Goal: Information Seeking & Learning: Learn about a topic

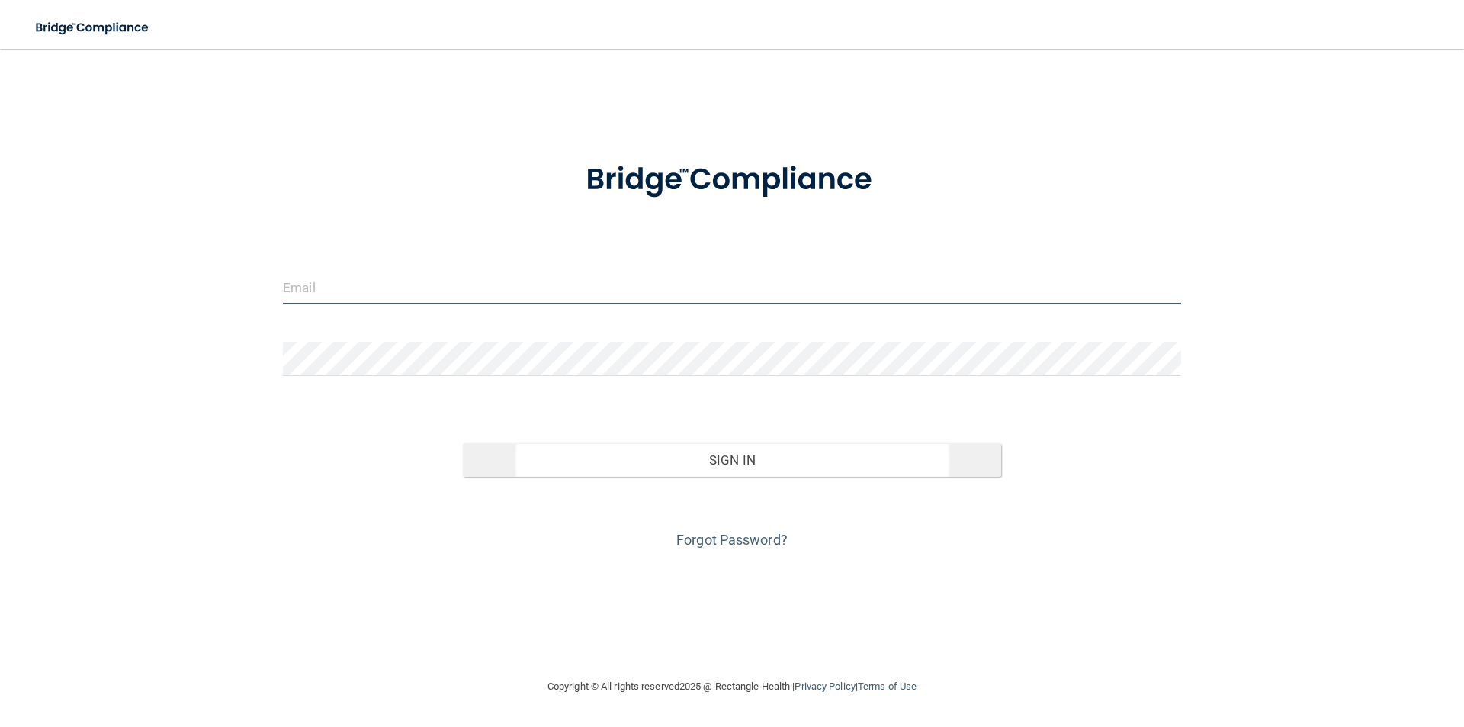
type input "[PERSON_NAME][EMAIL_ADDRESS][DOMAIN_NAME]"
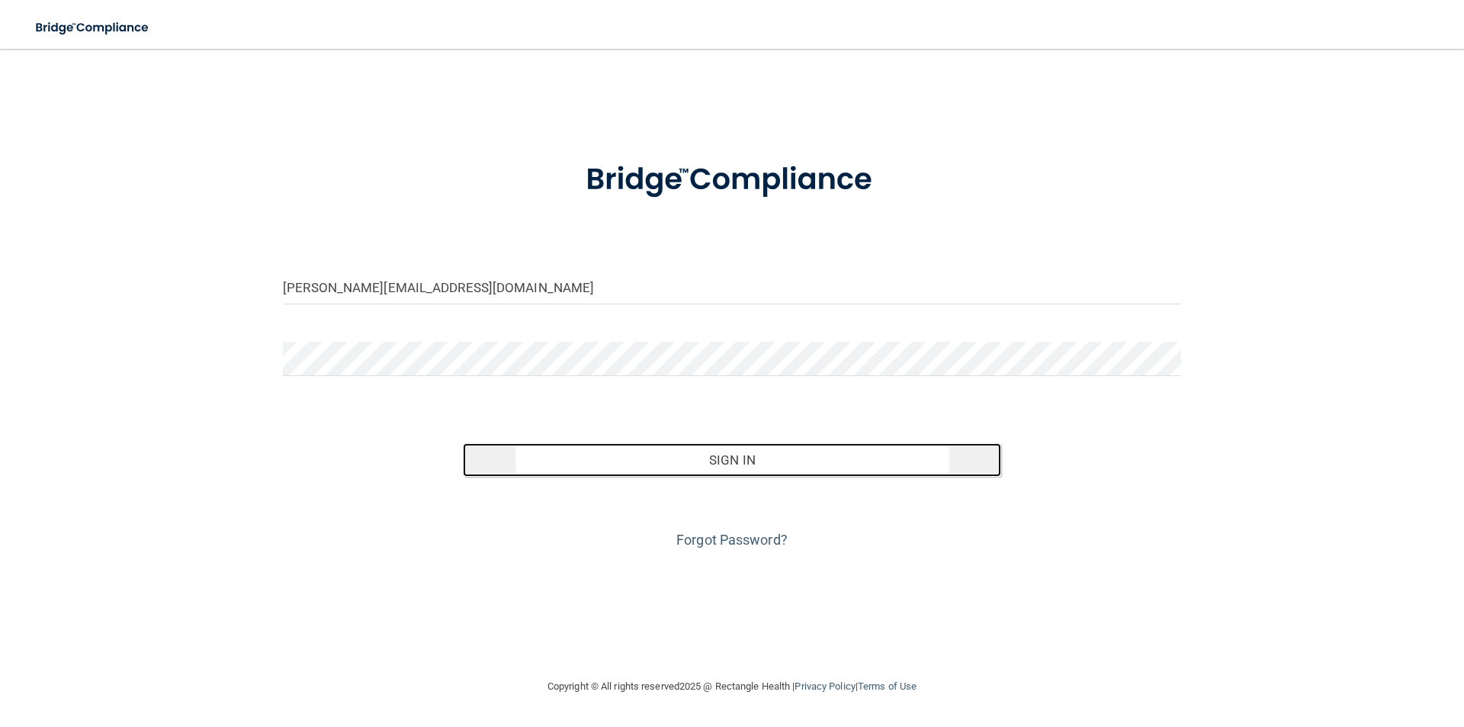
click at [717, 449] on button "Sign In" at bounding box center [732, 460] width 539 height 34
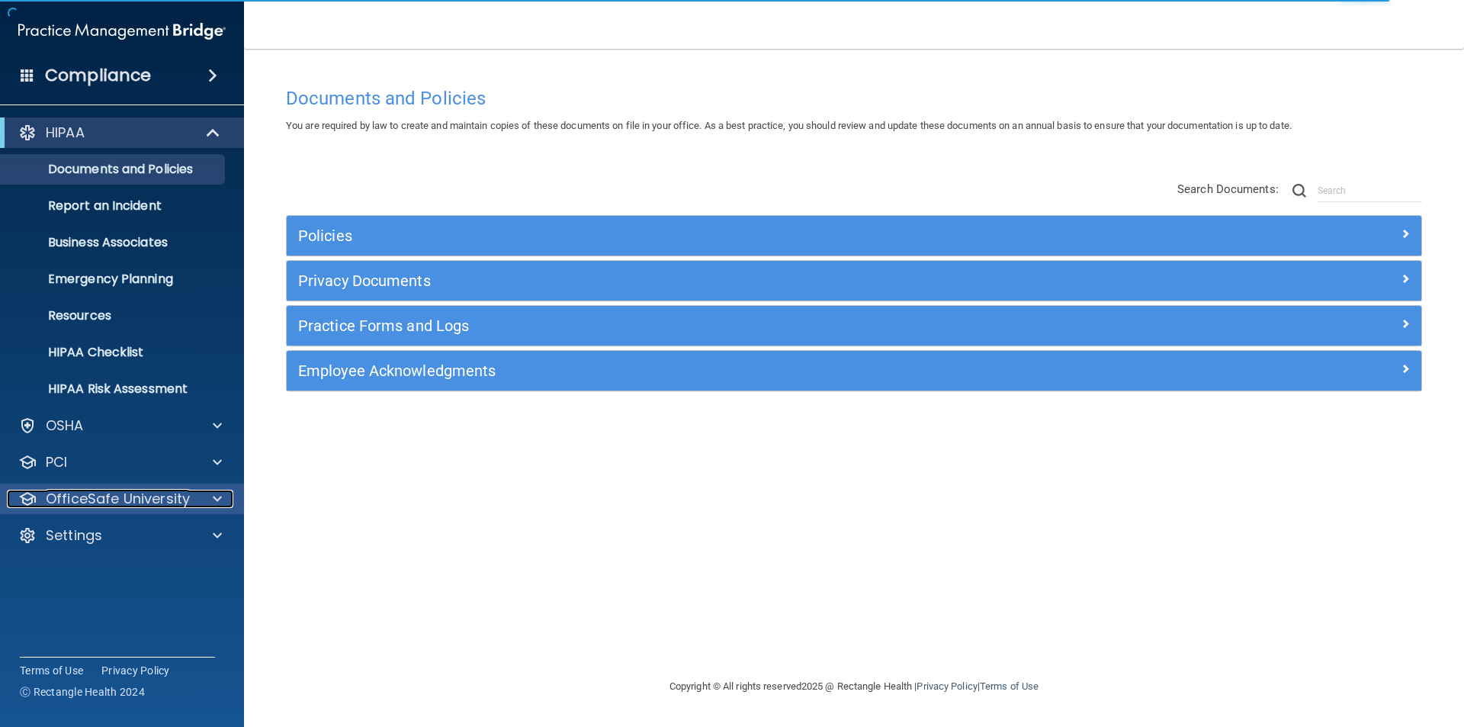
click at [97, 496] on p "OfficeSafe University" at bounding box center [118, 499] width 144 height 18
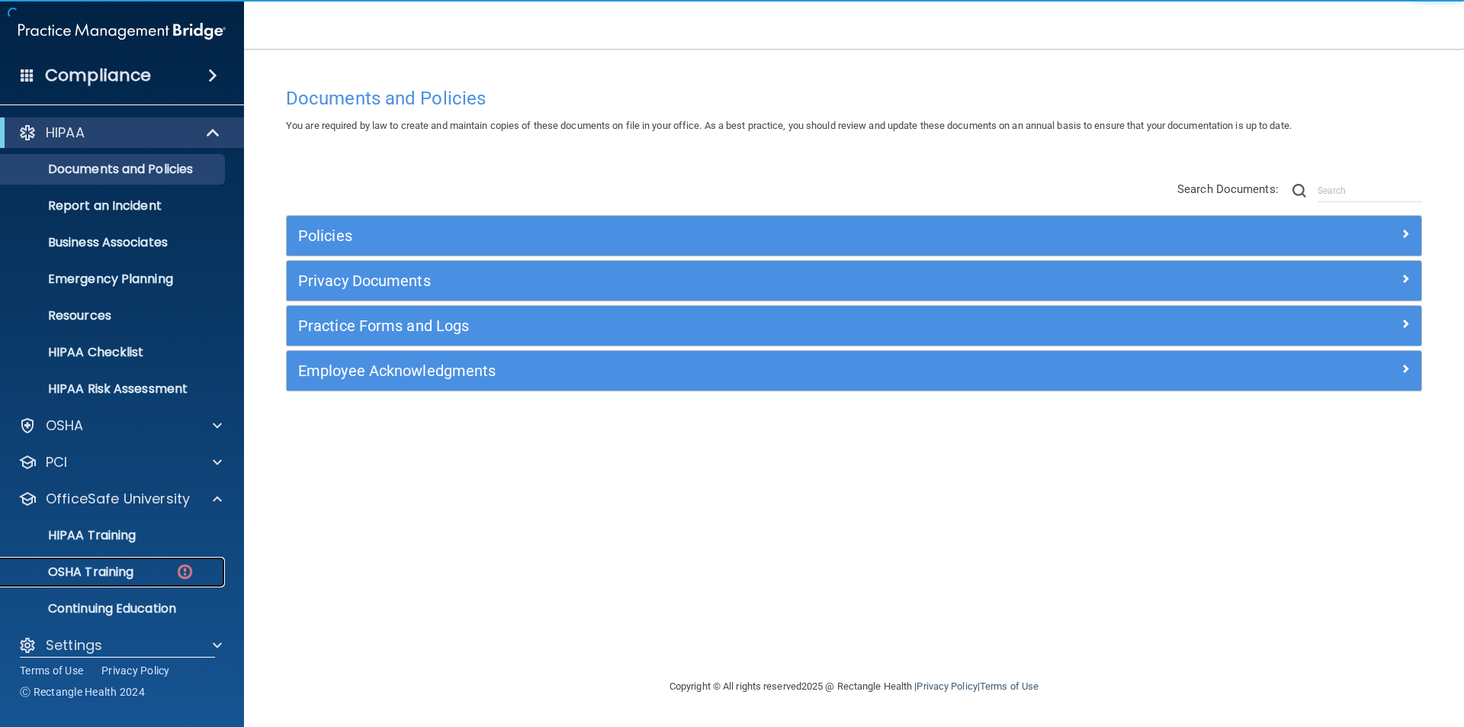
click at [98, 576] on p "OSHA Training" at bounding box center [72, 571] width 124 height 15
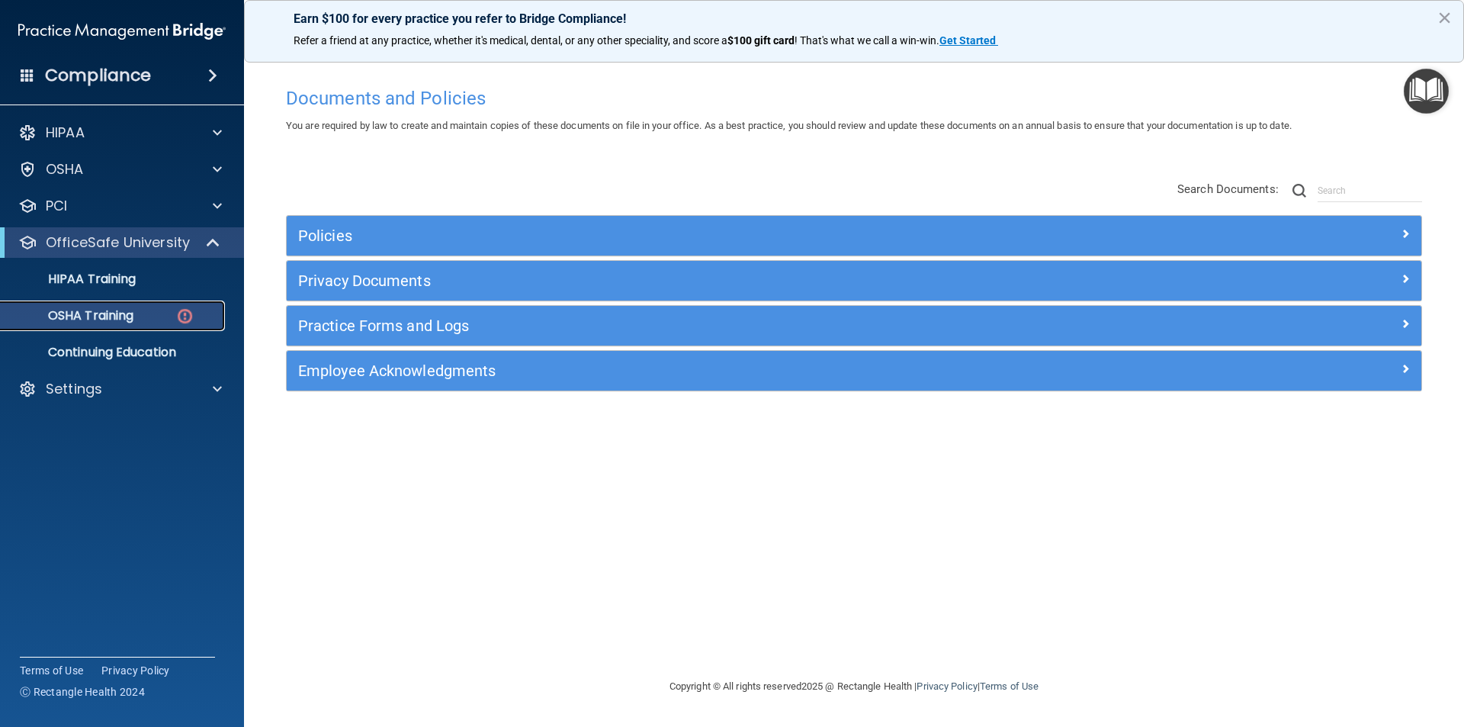
click at [146, 315] on div "OSHA Training" at bounding box center [114, 315] width 208 height 15
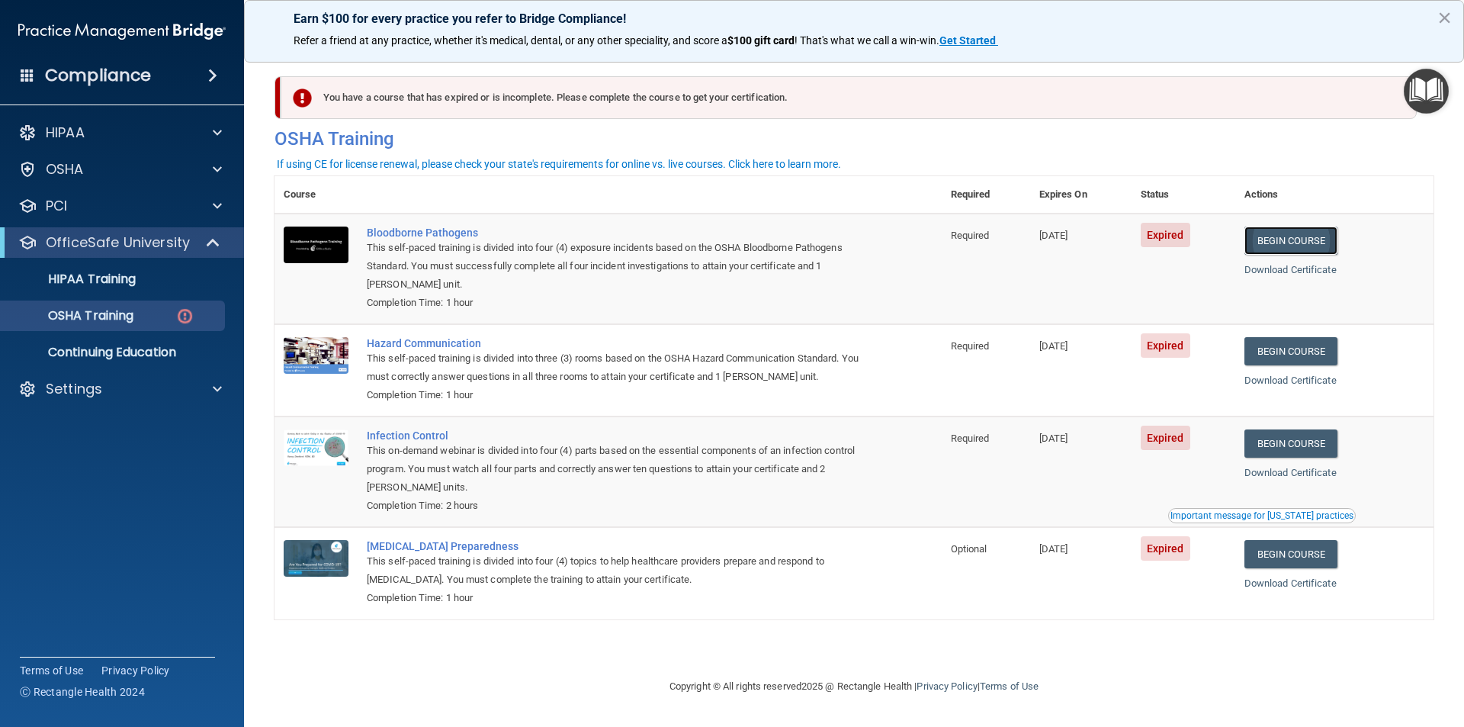
click at [1287, 243] on link "Begin Course" at bounding box center [1291, 241] width 93 height 28
click at [85, 274] on p "HIPAA Training" at bounding box center [73, 279] width 126 height 15
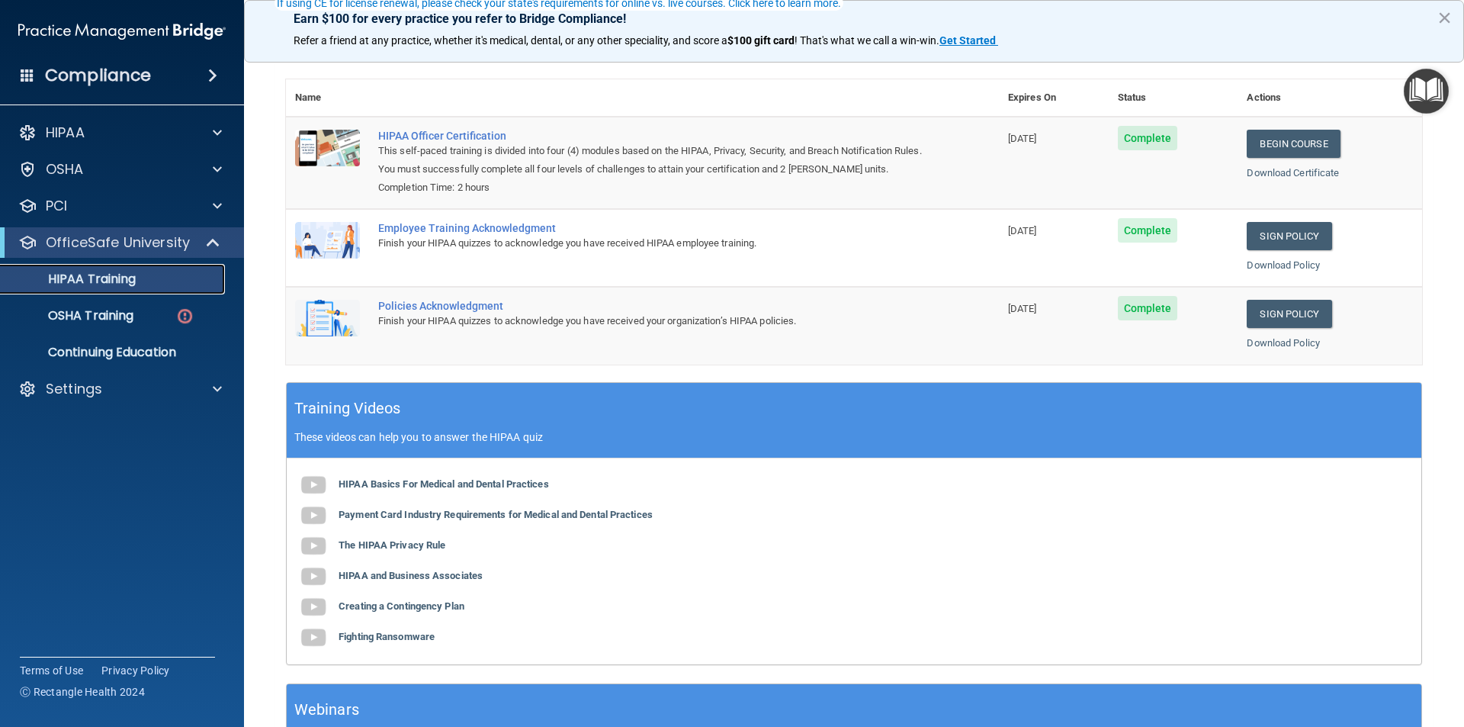
scroll to position [153, 0]
click at [117, 320] on p "OSHA Training" at bounding box center [72, 315] width 124 height 15
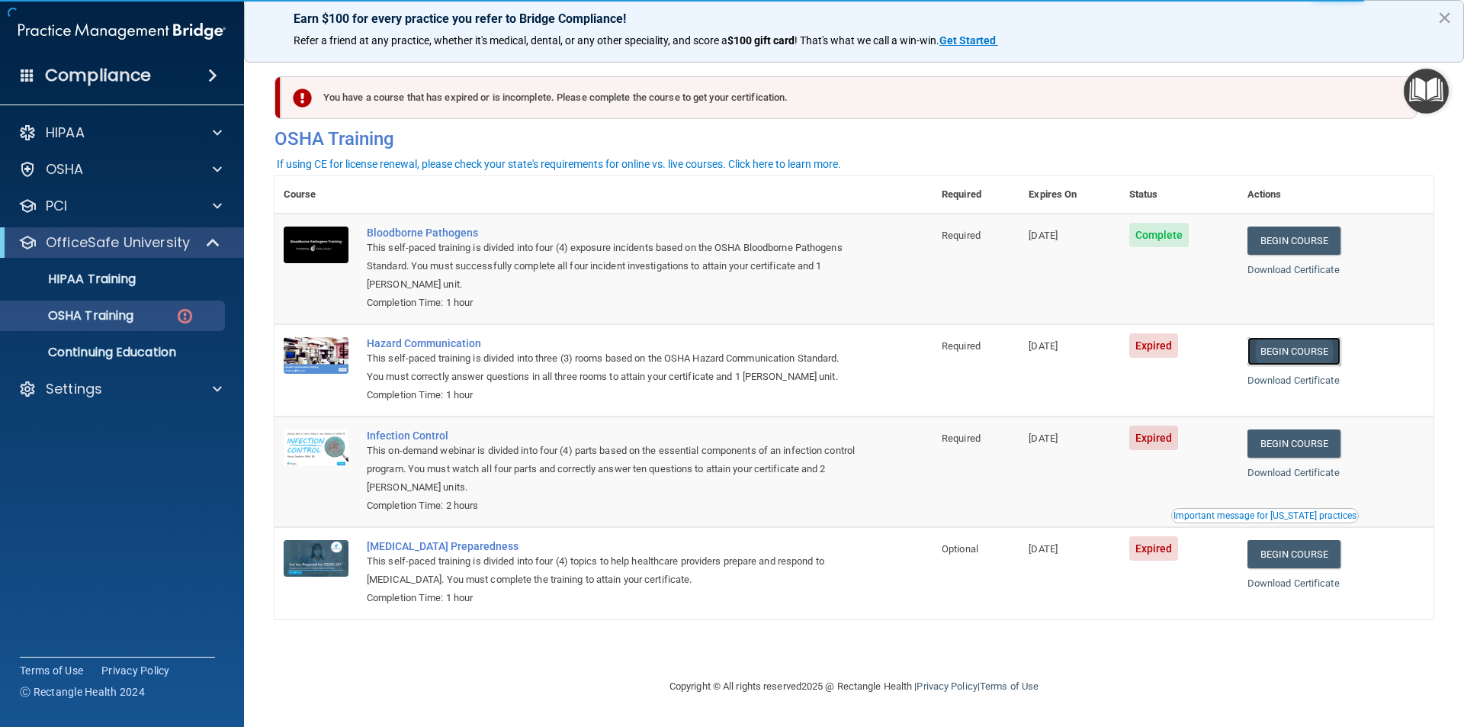
click at [1300, 358] on link "Begin Course" at bounding box center [1294, 351] width 93 height 28
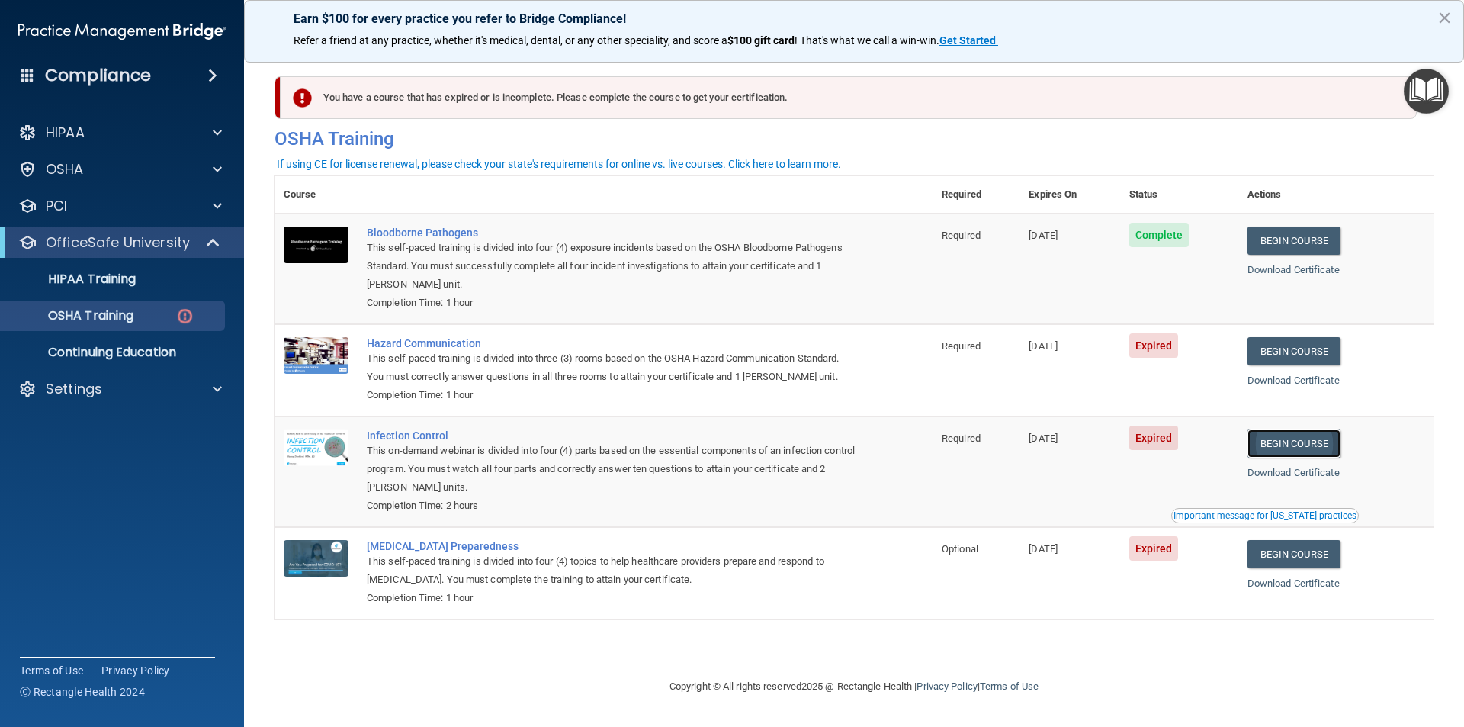
click at [1300, 450] on link "Begin Course" at bounding box center [1294, 443] width 93 height 28
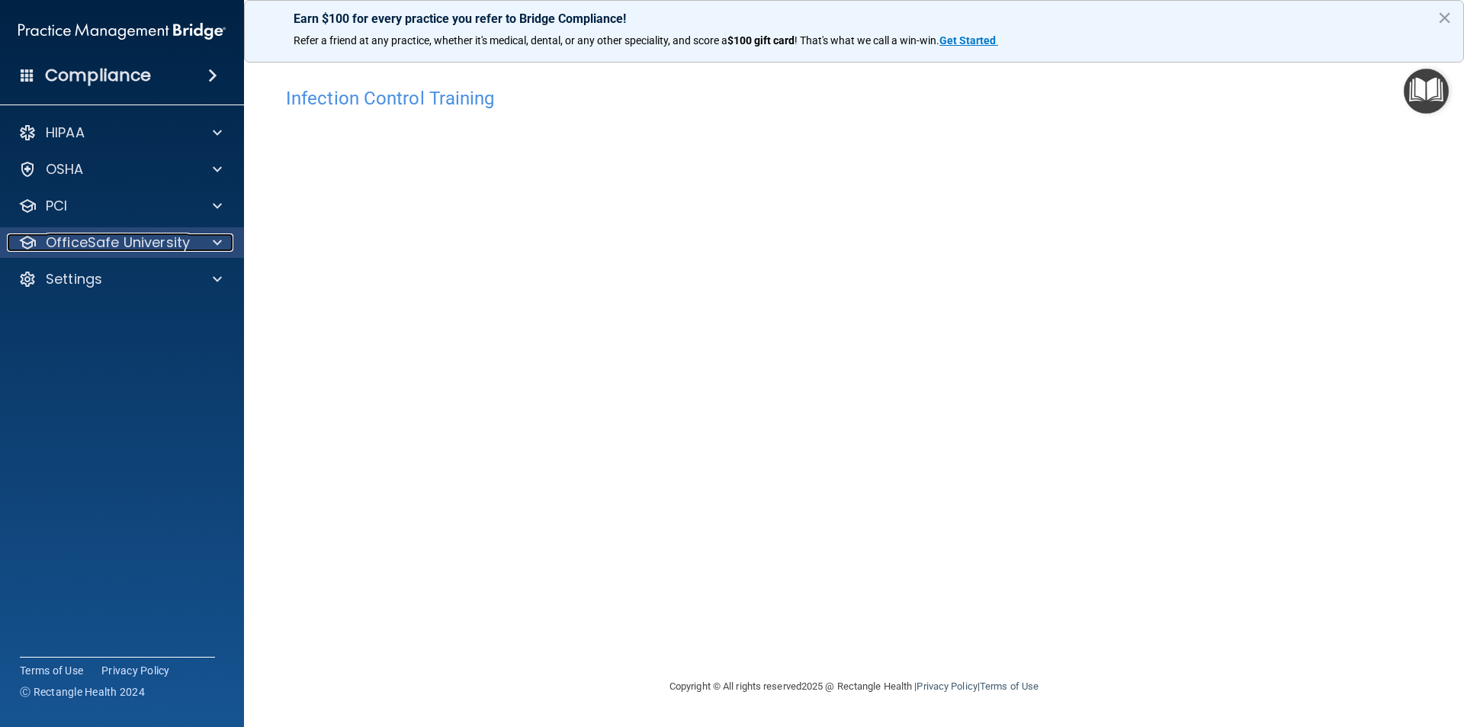
click at [213, 249] on span at bounding box center [217, 242] width 9 height 18
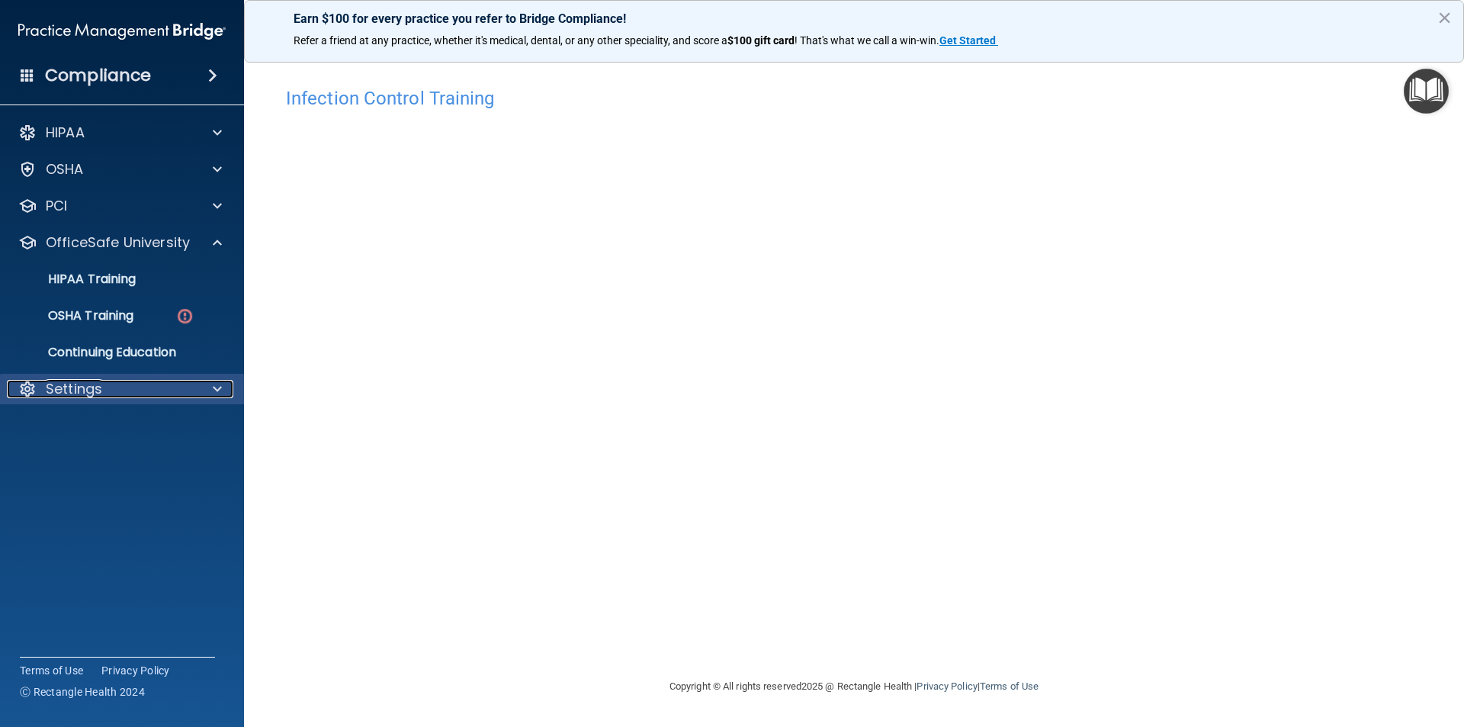
click at [204, 383] on div at bounding box center [215, 389] width 38 height 18
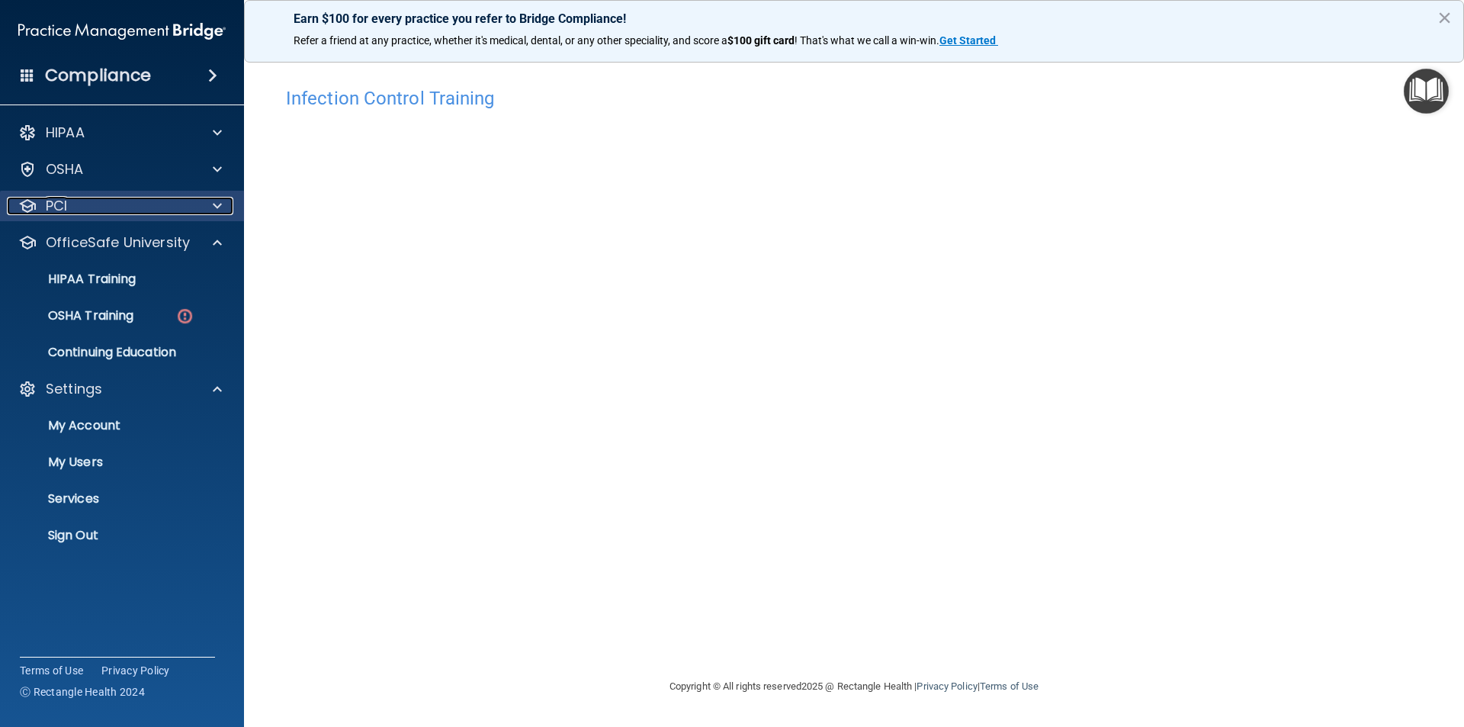
click at [212, 209] on div at bounding box center [215, 206] width 38 height 18
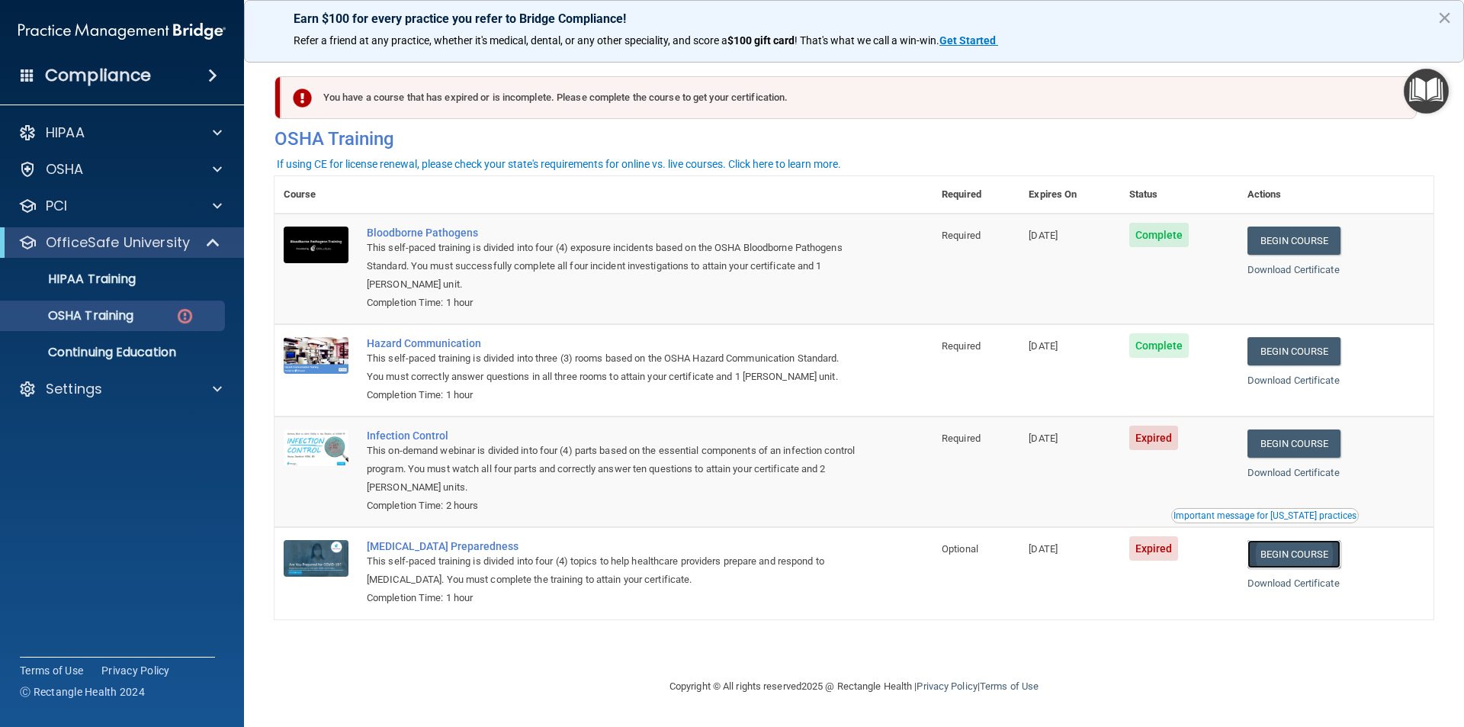
click at [1277, 559] on link "Begin Course" at bounding box center [1294, 554] width 93 height 28
